Goal: Navigation & Orientation: Find specific page/section

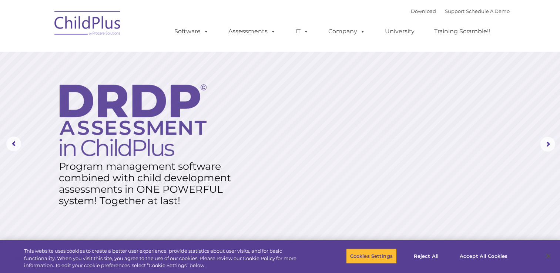
click at [220, 102] on rs-layer at bounding box center [280, 144] width 560 height 289
select select "MEDIUM"
type input ""
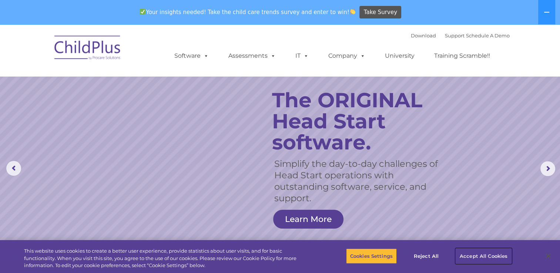
click at [487, 254] on button "Accept All Cookies" at bounding box center [483, 256] width 56 height 16
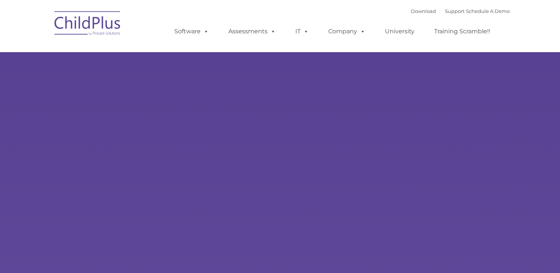
type input ""
select select "MEDIUM"
